Goal: Task Accomplishment & Management: Use online tool/utility

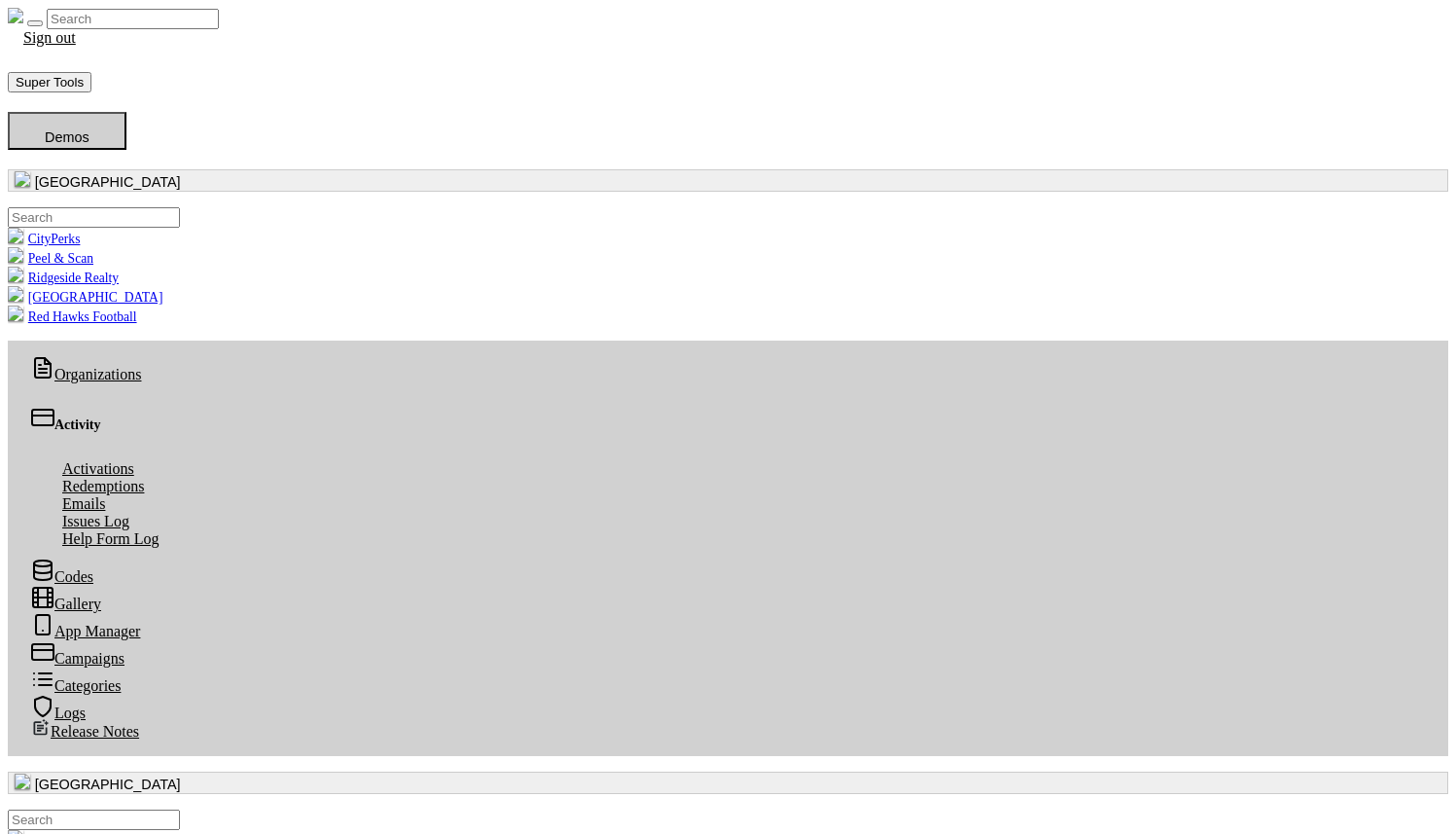
scroll to position [224, 715]
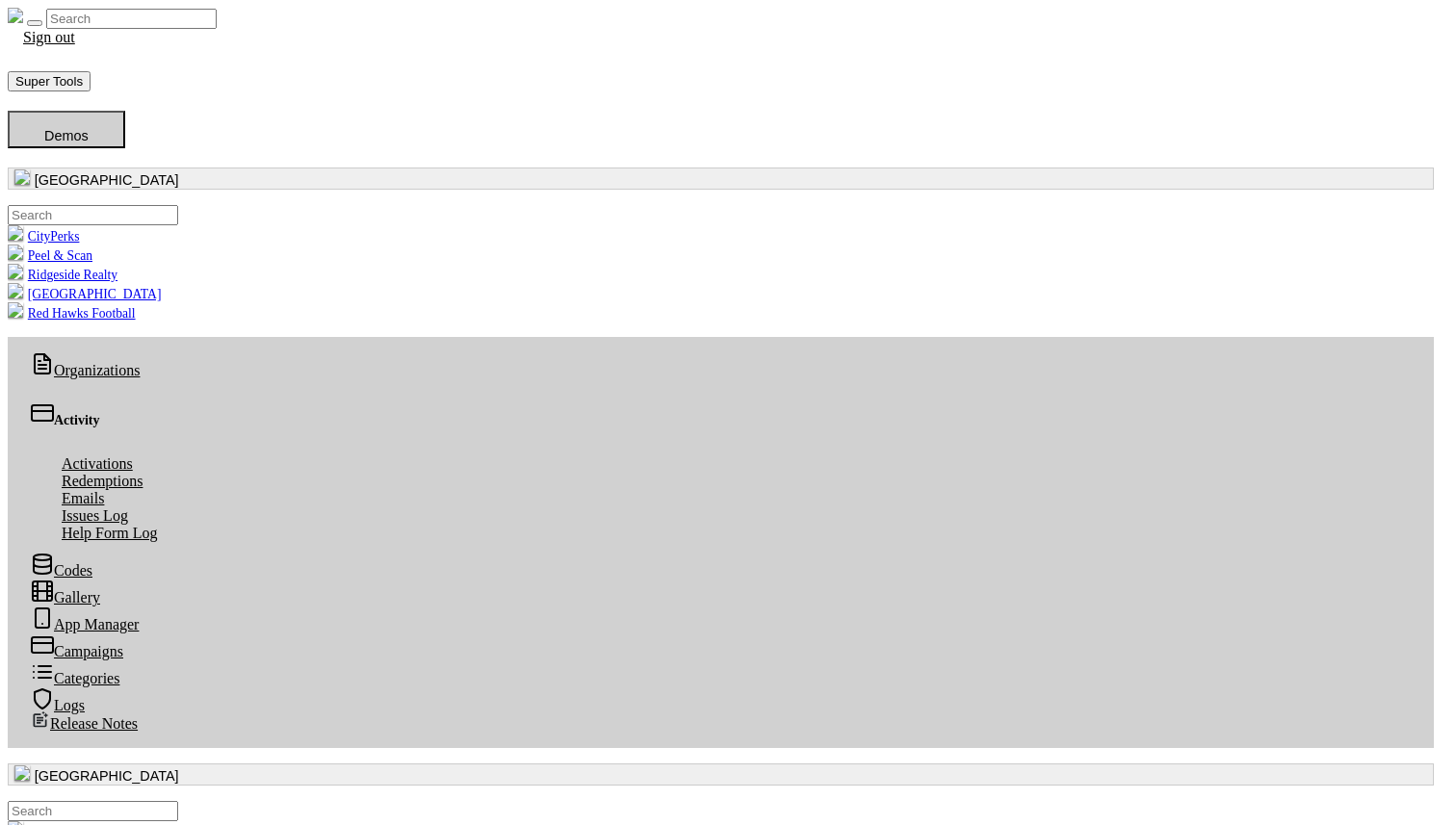
radio input "true"
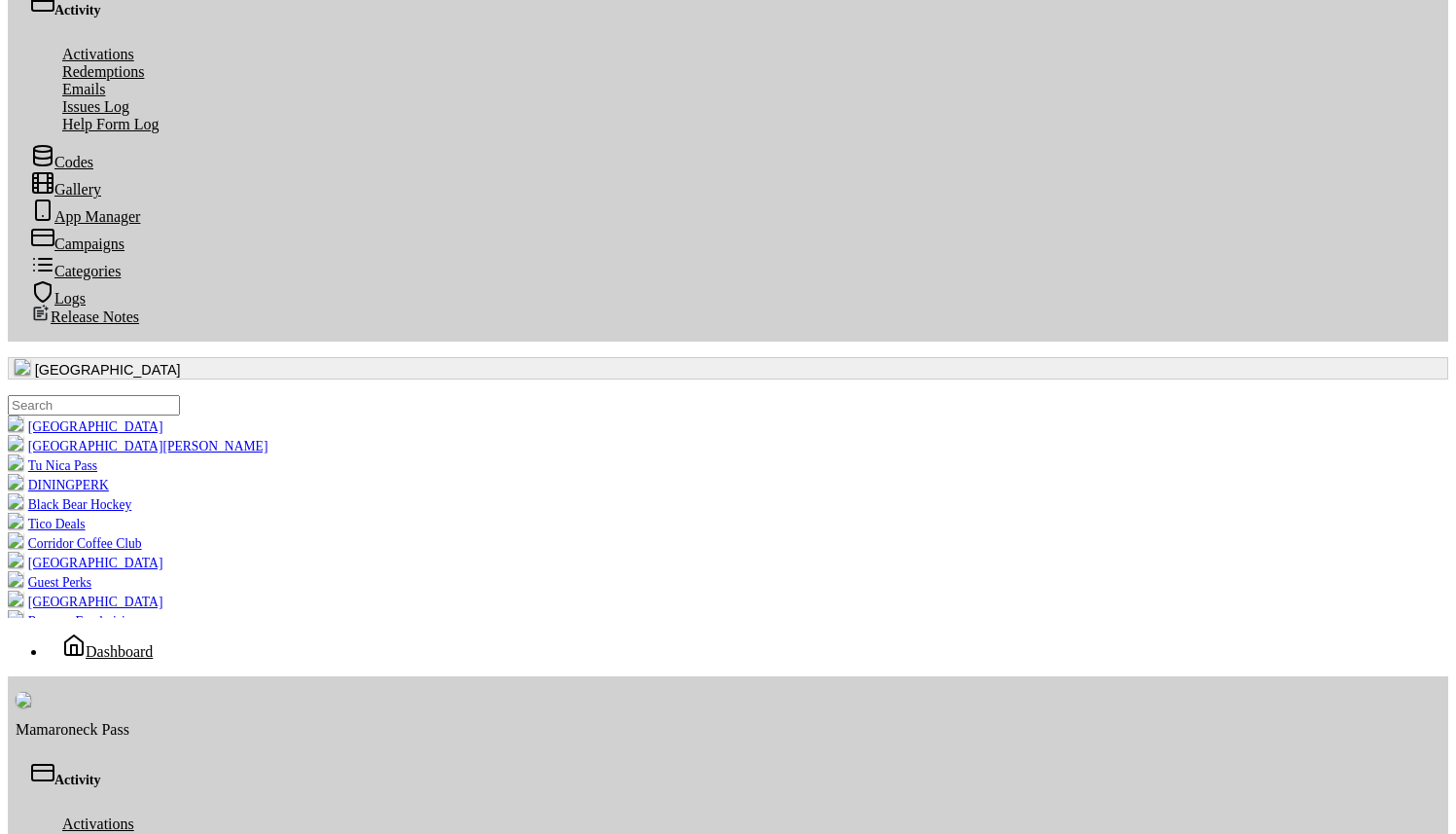
scroll to position [561, 0]
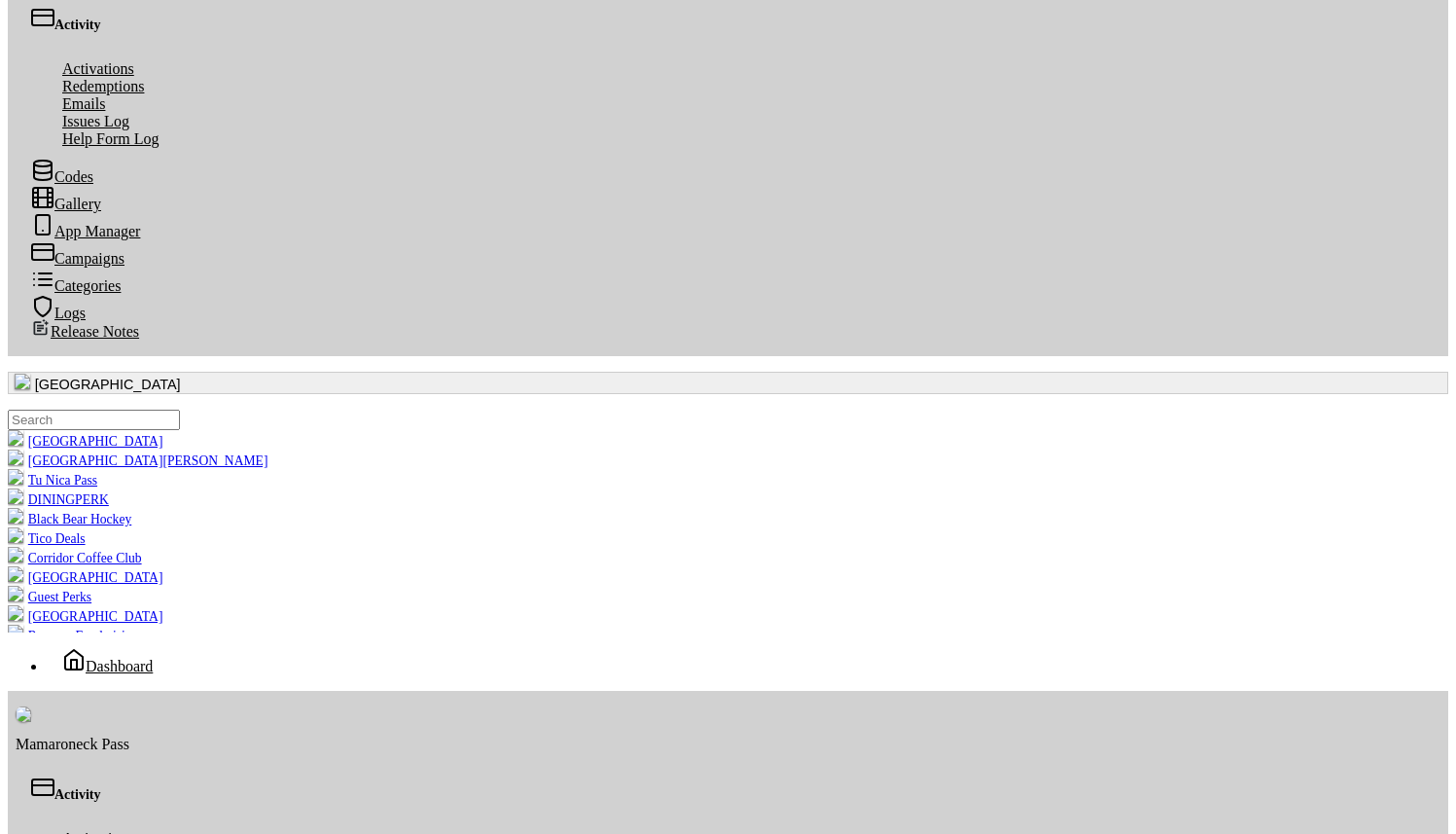
scroll to position [0, 0]
